Goal: Transaction & Acquisition: Download file/media

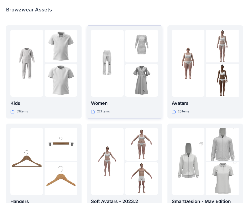
click at [116, 104] on p "Women" at bounding box center [124, 103] width 67 height 7
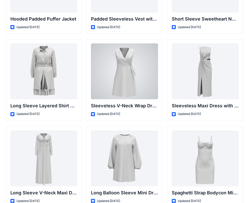
scroll to position [688, 0]
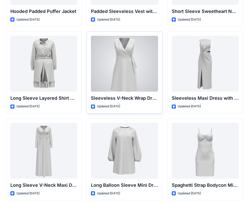
click at [123, 64] on div at bounding box center [124, 64] width 67 height 56
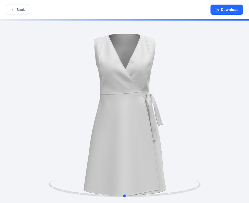
click at [210, 114] on div at bounding box center [124, 111] width 249 height 184
click at [129, 197] on icon at bounding box center [125, 188] width 153 height 19
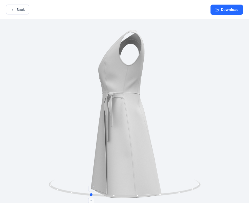
drag, startPoint x: 129, startPoint y: 196, endPoint x: 95, endPoint y: 192, distance: 34.7
click at [95, 192] on icon at bounding box center [125, 188] width 153 height 19
click at [236, 9] on button "Download" at bounding box center [227, 10] width 32 height 10
click at [17, 10] on button "Back" at bounding box center [17, 10] width 23 height 10
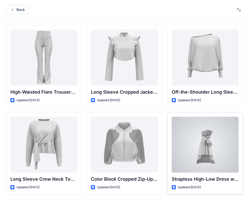
click at [211, 148] on div at bounding box center [205, 145] width 67 height 56
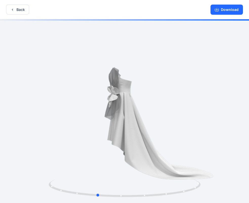
drag, startPoint x: 147, startPoint y: 139, endPoint x: 90, endPoint y: 137, distance: 57.3
click at [90, 137] on div at bounding box center [124, 111] width 249 height 184
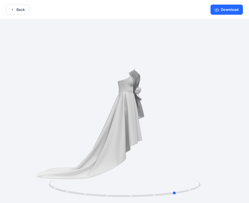
drag, startPoint x: 154, startPoint y: 150, endPoint x: 109, endPoint y: 148, distance: 45.4
click at [109, 148] on div at bounding box center [124, 111] width 249 height 184
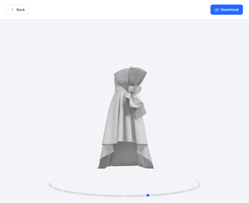
drag, startPoint x: 160, startPoint y: 153, endPoint x: 112, endPoint y: 143, distance: 48.8
click at [116, 146] on div at bounding box center [124, 111] width 249 height 184
click at [27, 11] on button "Back" at bounding box center [17, 10] width 23 height 10
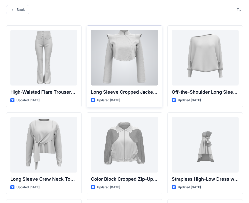
click at [122, 52] on div at bounding box center [124, 58] width 67 height 56
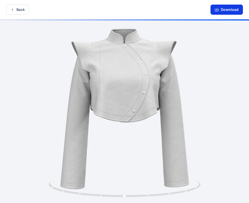
click at [227, 11] on button "Download" at bounding box center [227, 10] width 32 height 10
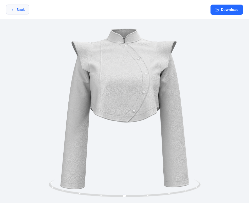
click at [16, 11] on button "Back" at bounding box center [17, 10] width 23 height 10
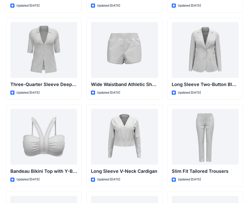
scroll to position [433, 0]
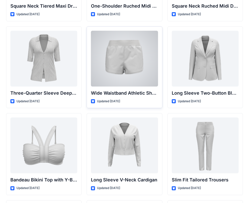
click at [128, 65] on div at bounding box center [124, 59] width 67 height 56
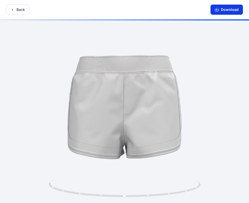
click at [216, 9] on icon "button" at bounding box center [217, 10] width 4 height 4
click at [228, 10] on button "Download" at bounding box center [227, 10] width 32 height 10
